Goal: Information Seeking & Learning: Learn about a topic

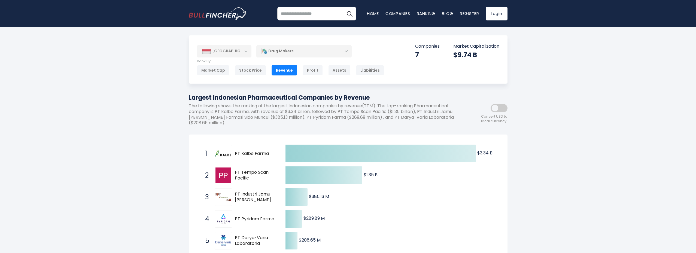
drag, startPoint x: 694, startPoint y: 81, endPoint x: 694, endPoint y: 84, distance: 3.1
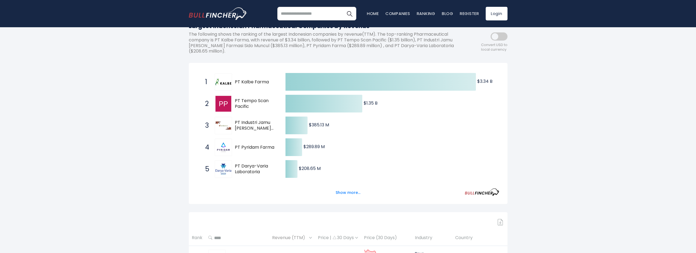
scroll to position [80, 0]
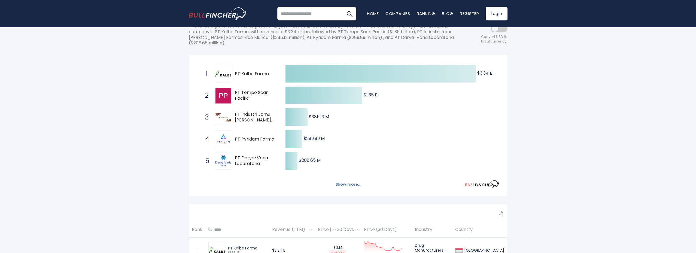
click at [347, 183] on button "Show more..." at bounding box center [347, 184] width 31 height 9
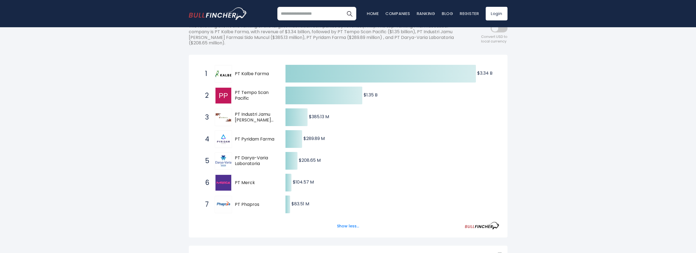
click at [652, 99] on div "[GEOGRAPHIC_DATA] Entire World 30,373 [GEOGRAPHIC_DATA] 3,966" at bounding box center [348, 225] width 696 height 539
drag, startPoint x: 652, startPoint y: 99, endPoint x: 258, endPoint y: 51, distance: 397.0
click at [258, 51] on div "[GEOGRAPHIC_DATA] Entire World 30,373 [GEOGRAPHIC_DATA] 3,966" at bounding box center [348, 225] width 696 height 539
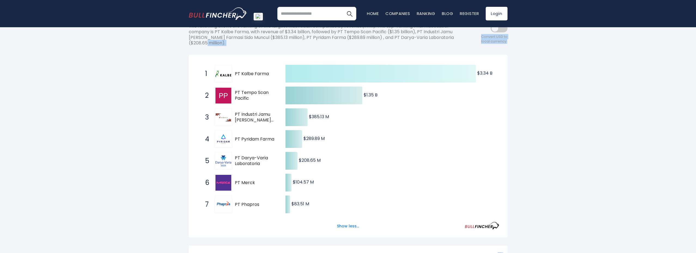
click at [582, 105] on div "[GEOGRAPHIC_DATA] Entire World 30,373 [GEOGRAPHIC_DATA] 3,966" at bounding box center [348, 225] width 696 height 539
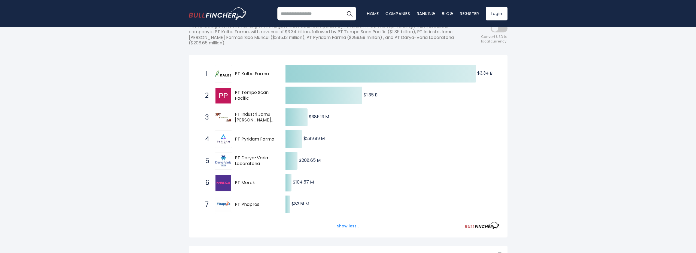
drag, startPoint x: 606, startPoint y: 136, endPoint x: 136, endPoint y: 74, distance: 474.4
click at [136, 74] on div "[GEOGRAPHIC_DATA] Entire World 30,373 [GEOGRAPHIC_DATA] 3,966" at bounding box center [348, 225] width 696 height 539
click at [101, 82] on div "[GEOGRAPHIC_DATA] Entire World 30,373 [GEOGRAPHIC_DATA] 3,966" at bounding box center [348, 225] width 696 height 539
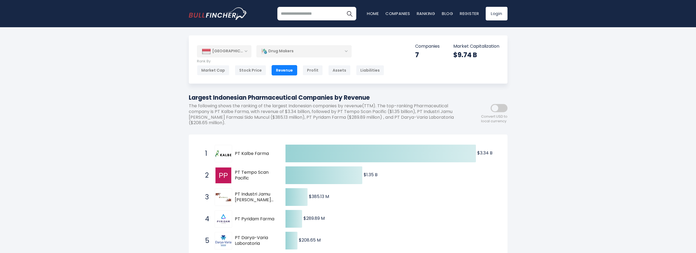
drag, startPoint x: 257, startPoint y: 174, endPoint x: 271, endPoint y: 176, distance: 14.5
click at [271, 176] on span "PT Tempo Scan Pacific" at bounding box center [255, 175] width 41 height 11
